Goal: Information Seeking & Learning: Find contact information

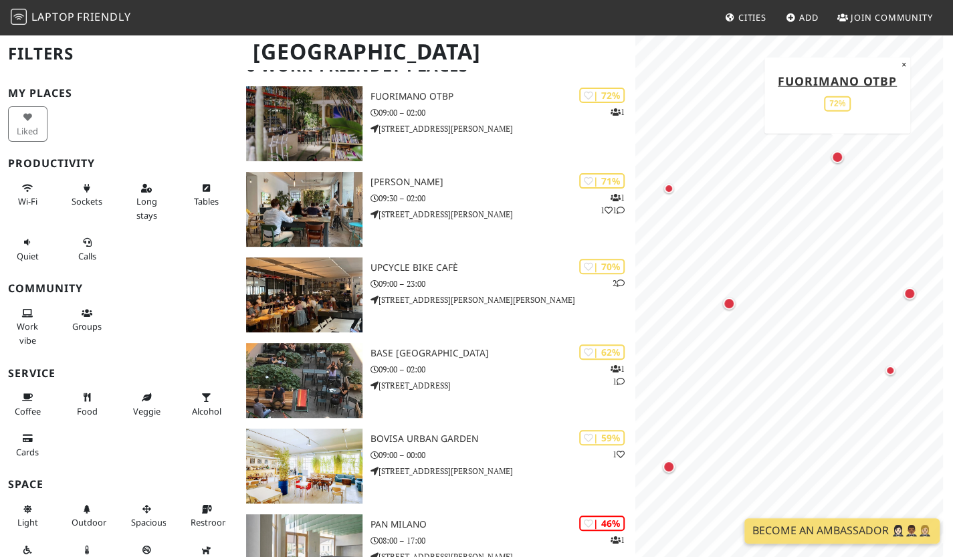
scroll to position [134, 0]
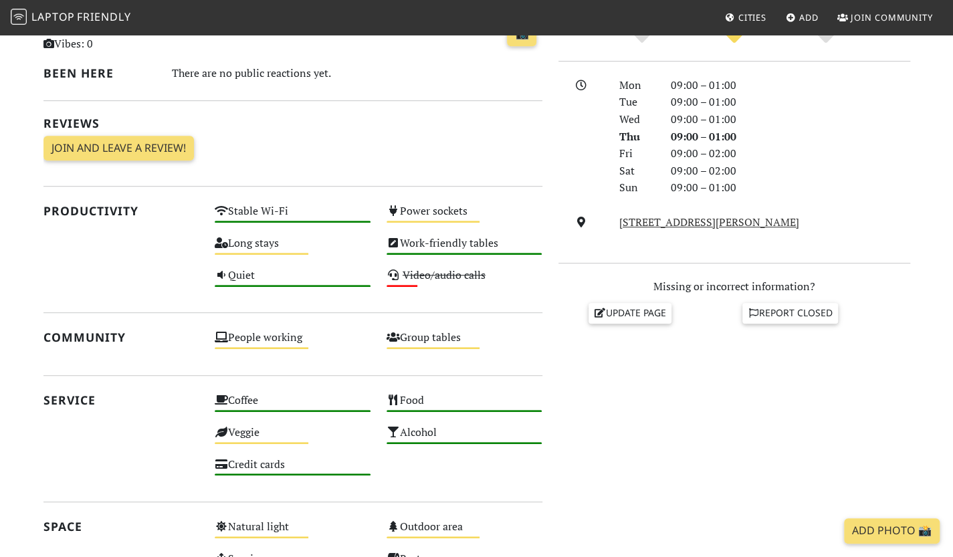
scroll to position [401, 0]
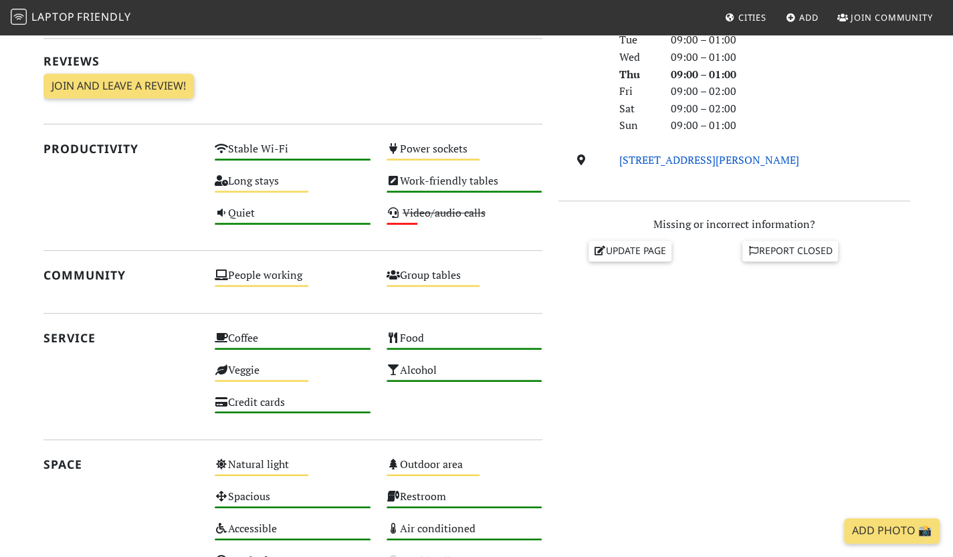
click at [640, 167] on link "Via Roberto Cozzi, 3, 20125, Milan" at bounding box center [710, 160] width 180 height 15
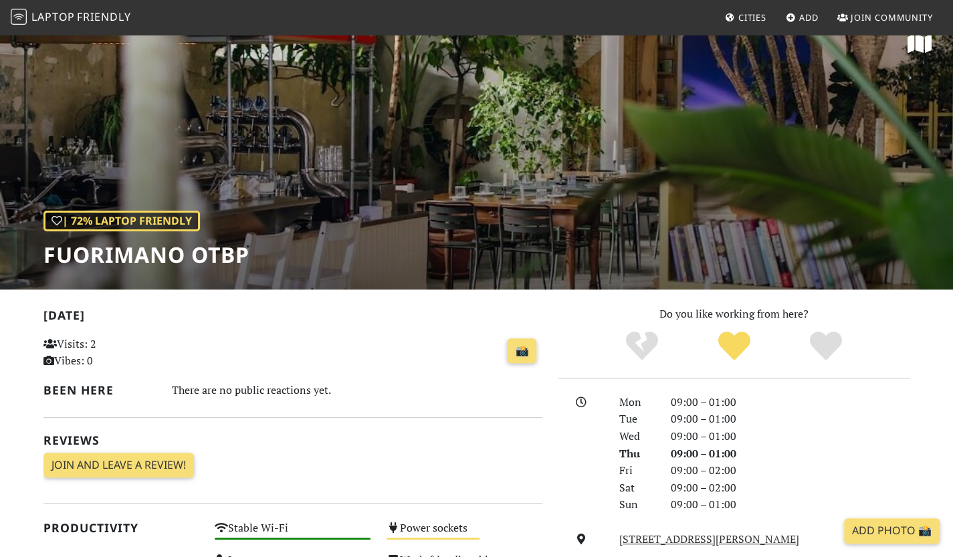
scroll to position [0, 0]
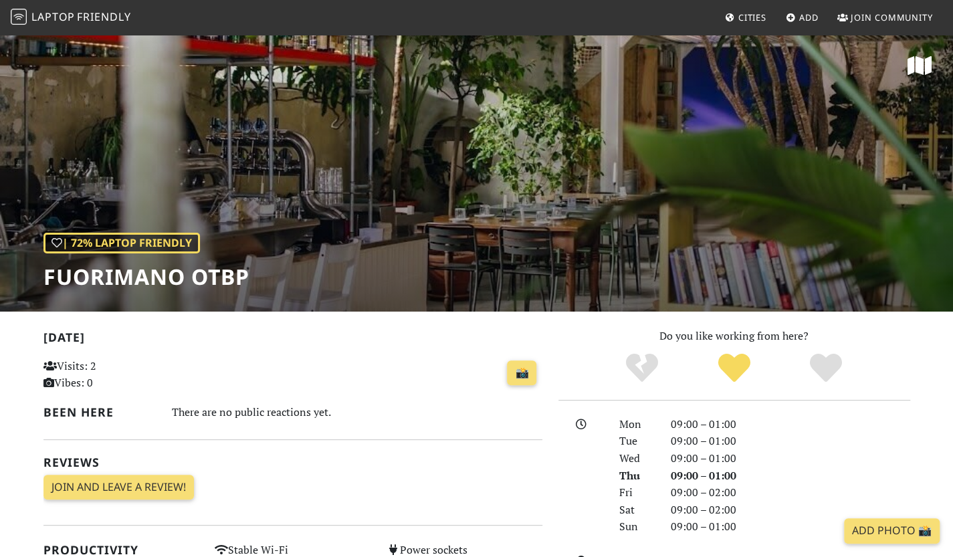
click at [352, 163] on div "| 72% Laptop Friendly Fuorimano OTBP" at bounding box center [476, 172] width 953 height 278
click at [473, 157] on div "| 72% Laptop Friendly Fuorimano OTBP" at bounding box center [476, 172] width 953 height 278
drag, startPoint x: 531, startPoint y: 155, endPoint x: 542, endPoint y: 152, distance: 11.0
click at [531, 155] on div "| 72% Laptop Friendly Fuorimano OTBP" at bounding box center [476, 172] width 953 height 278
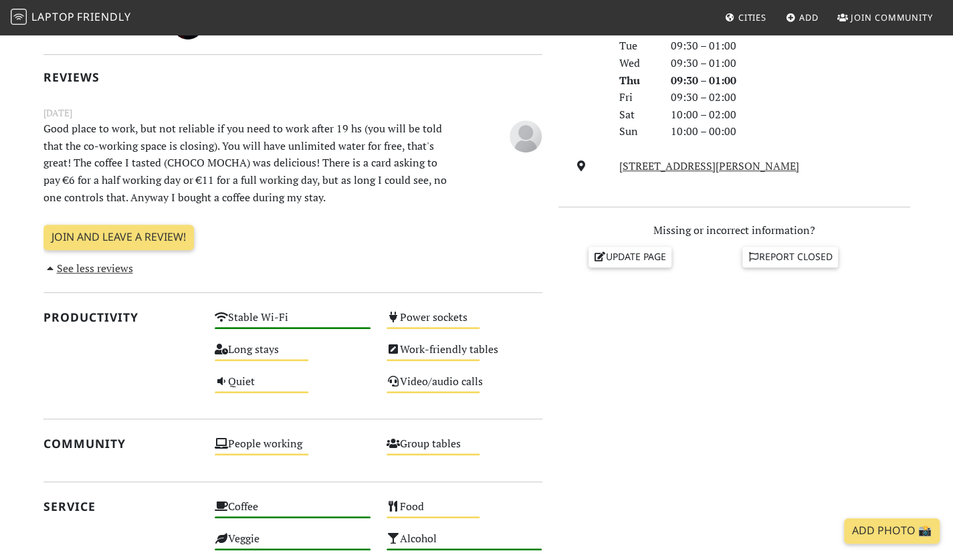
scroll to position [468, 0]
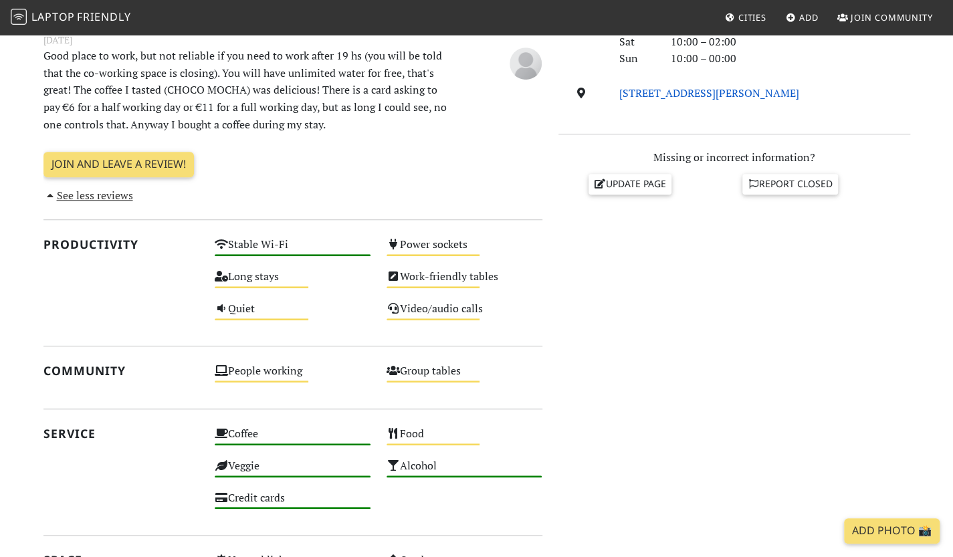
click at [723, 100] on link "[STREET_ADDRESS][PERSON_NAME]" at bounding box center [710, 93] width 180 height 15
